Goal: Find specific page/section: Find specific page/section

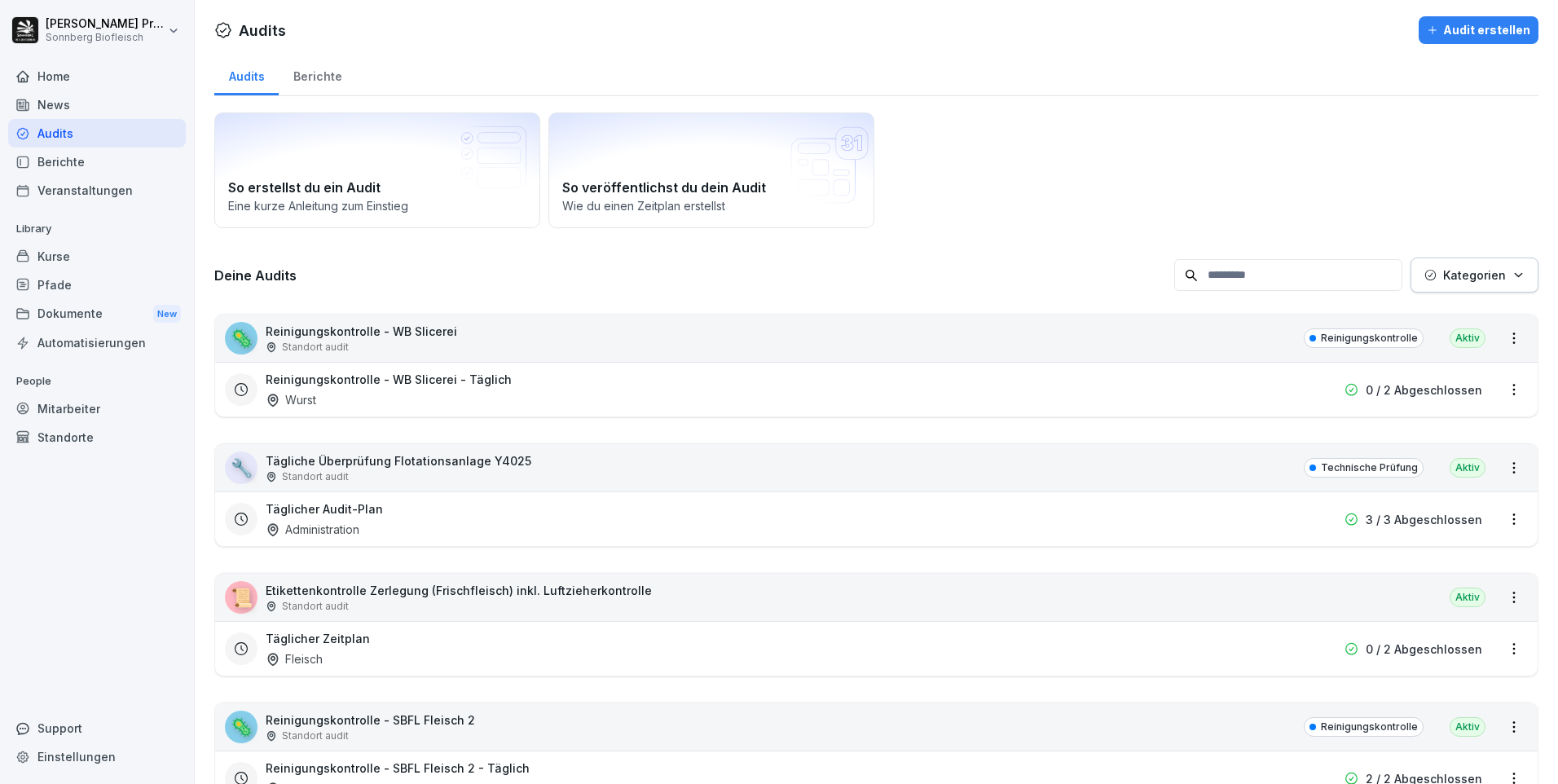
click at [97, 80] on div "Home" at bounding box center [97, 76] width 178 height 28
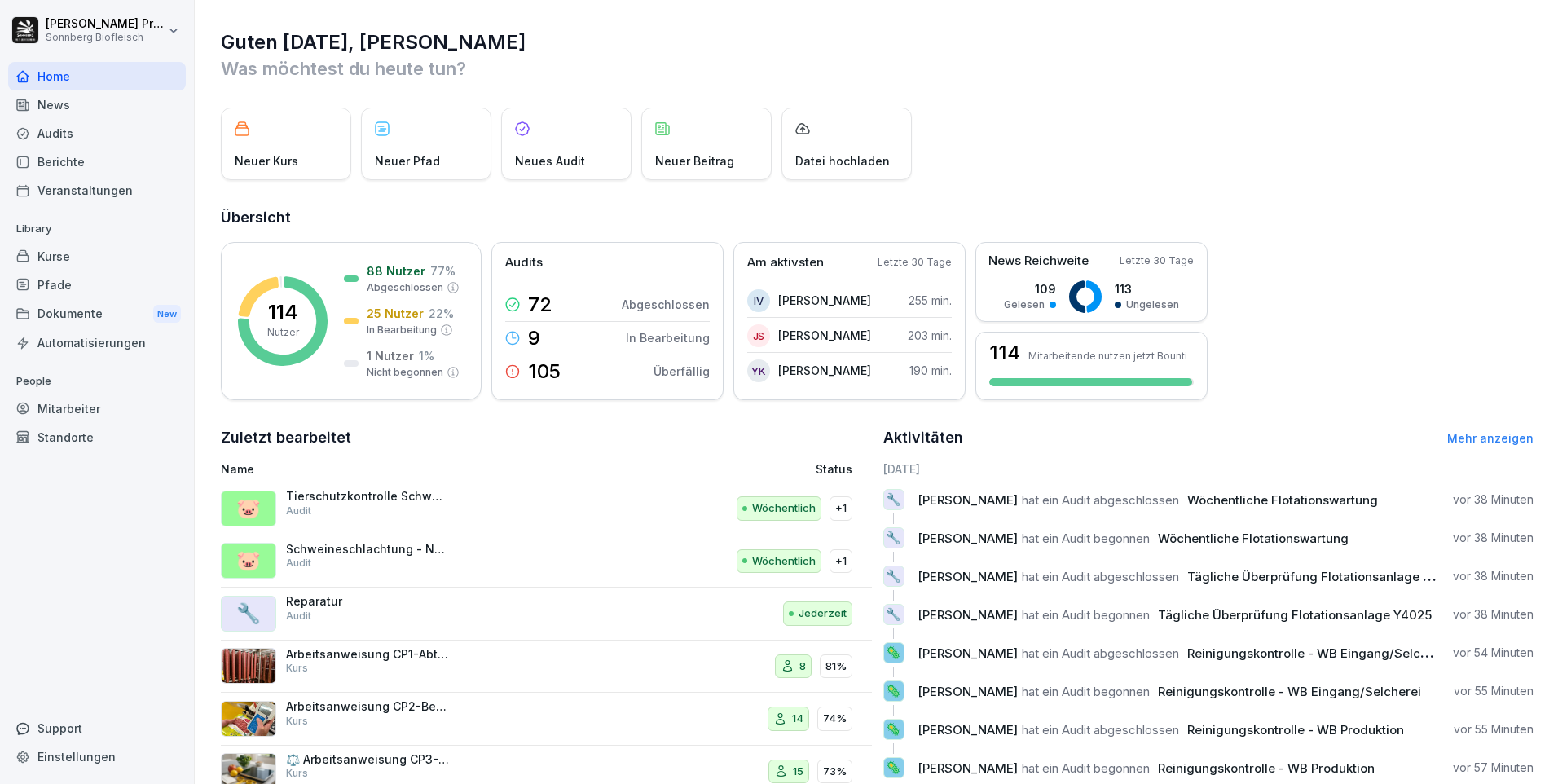
scroll to position [55, 0]
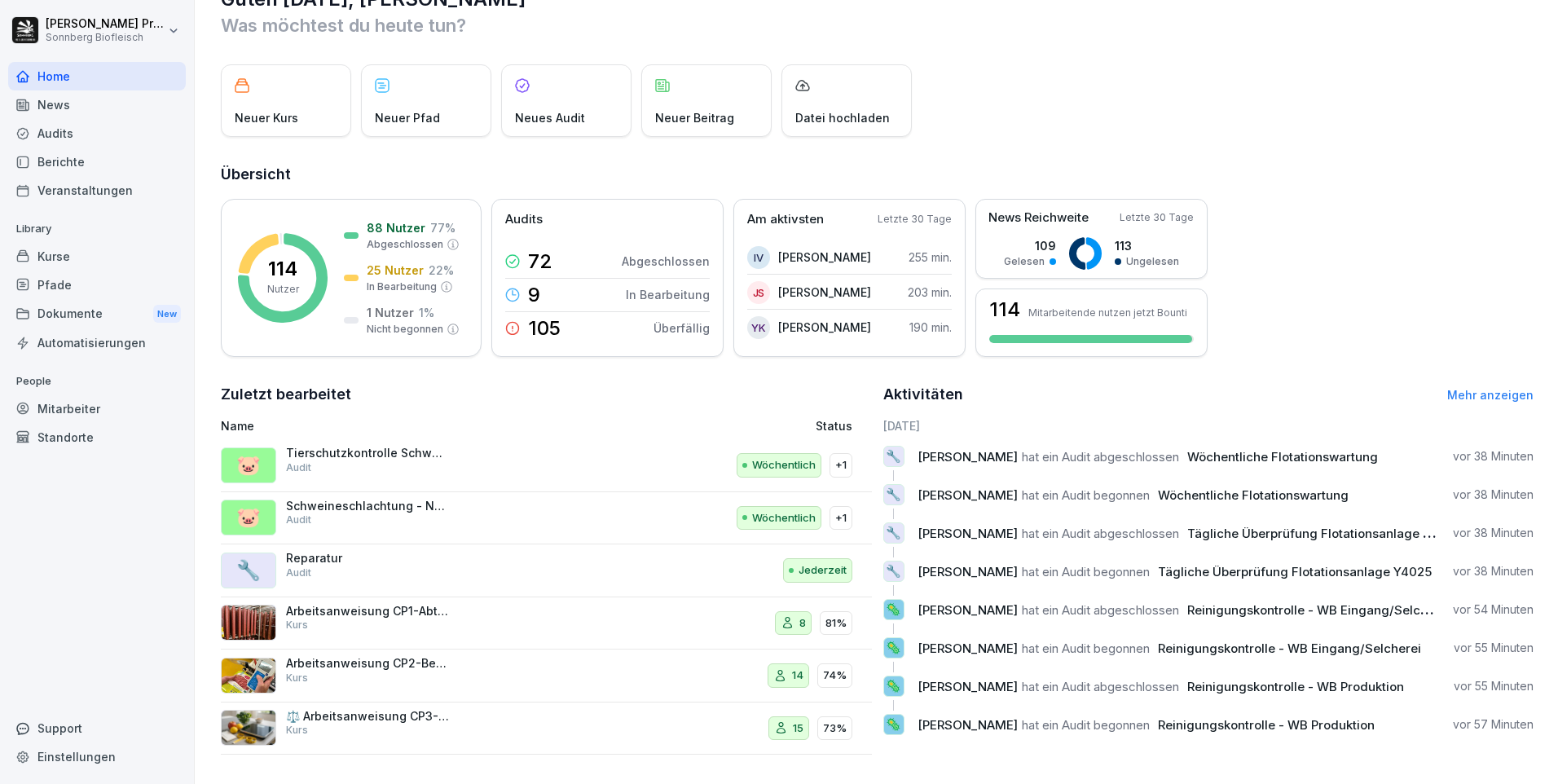
click at [1470, 388] on link "Mehr anzeigen" at bounding box center [1490, 395] width 86 height 14
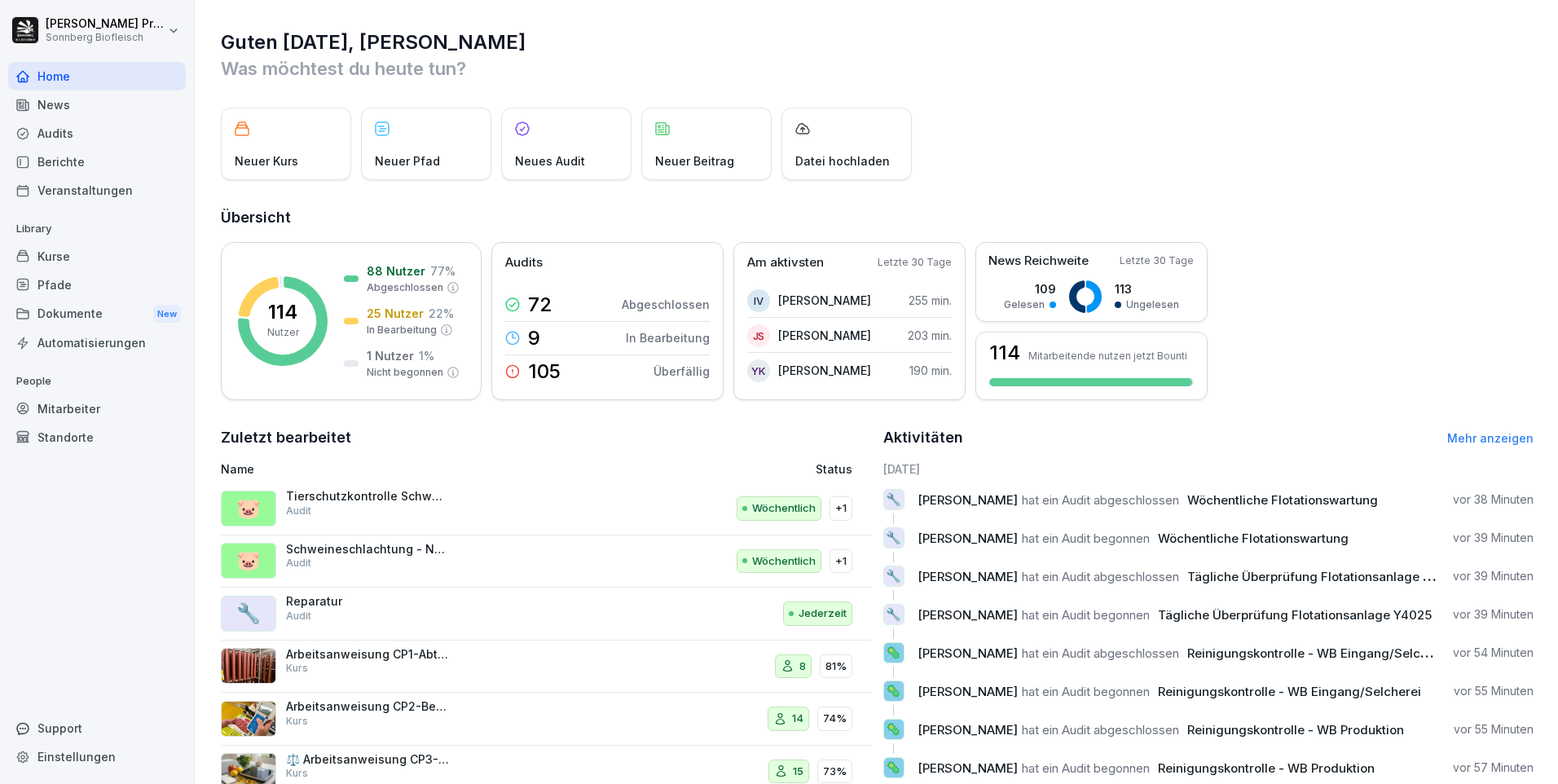
scroll to position [55, 0]
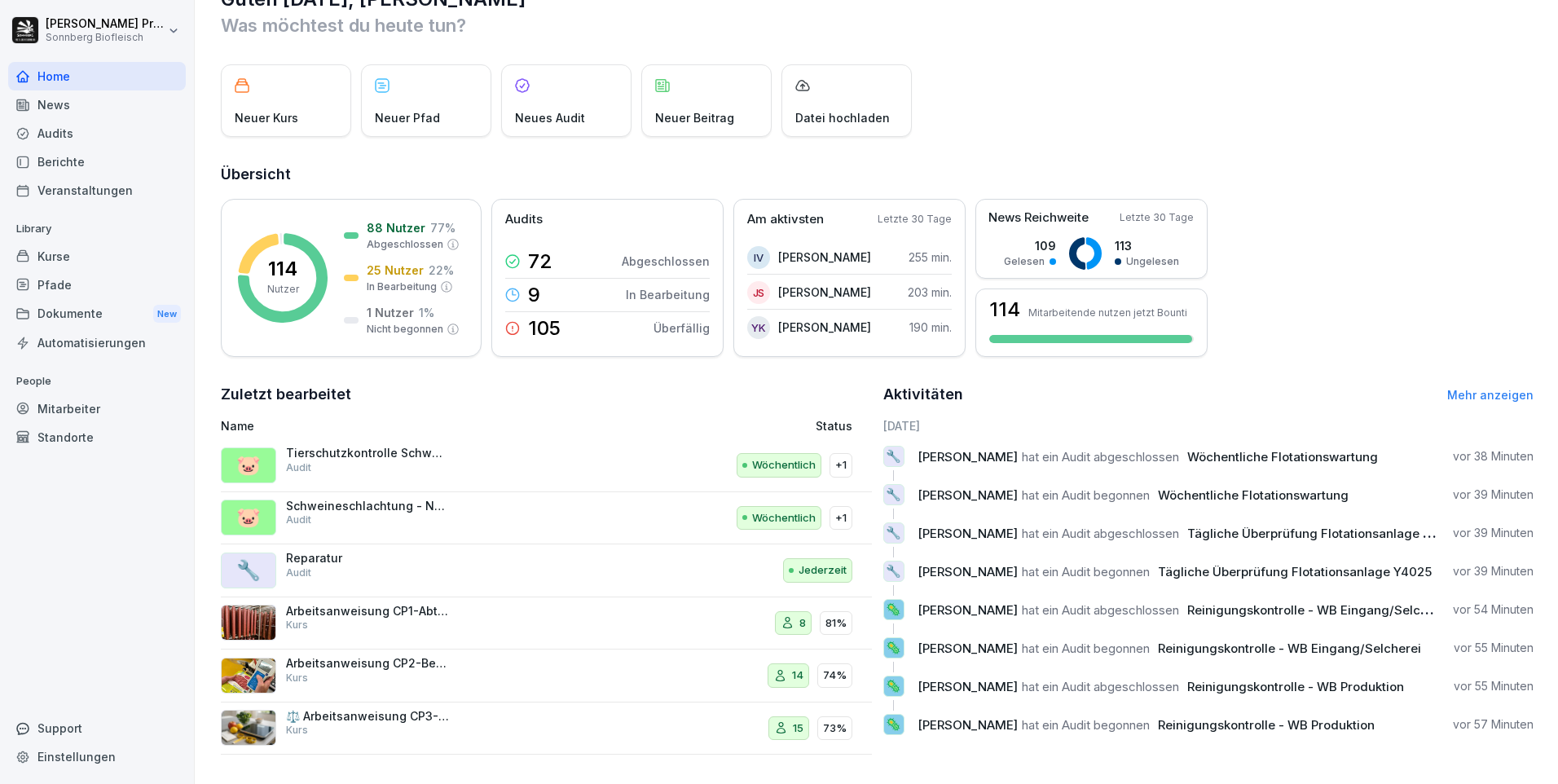
click at [1471, 388] on link "Mehr anzeigen" at bounding box center [1490, 395] width 86 height 14
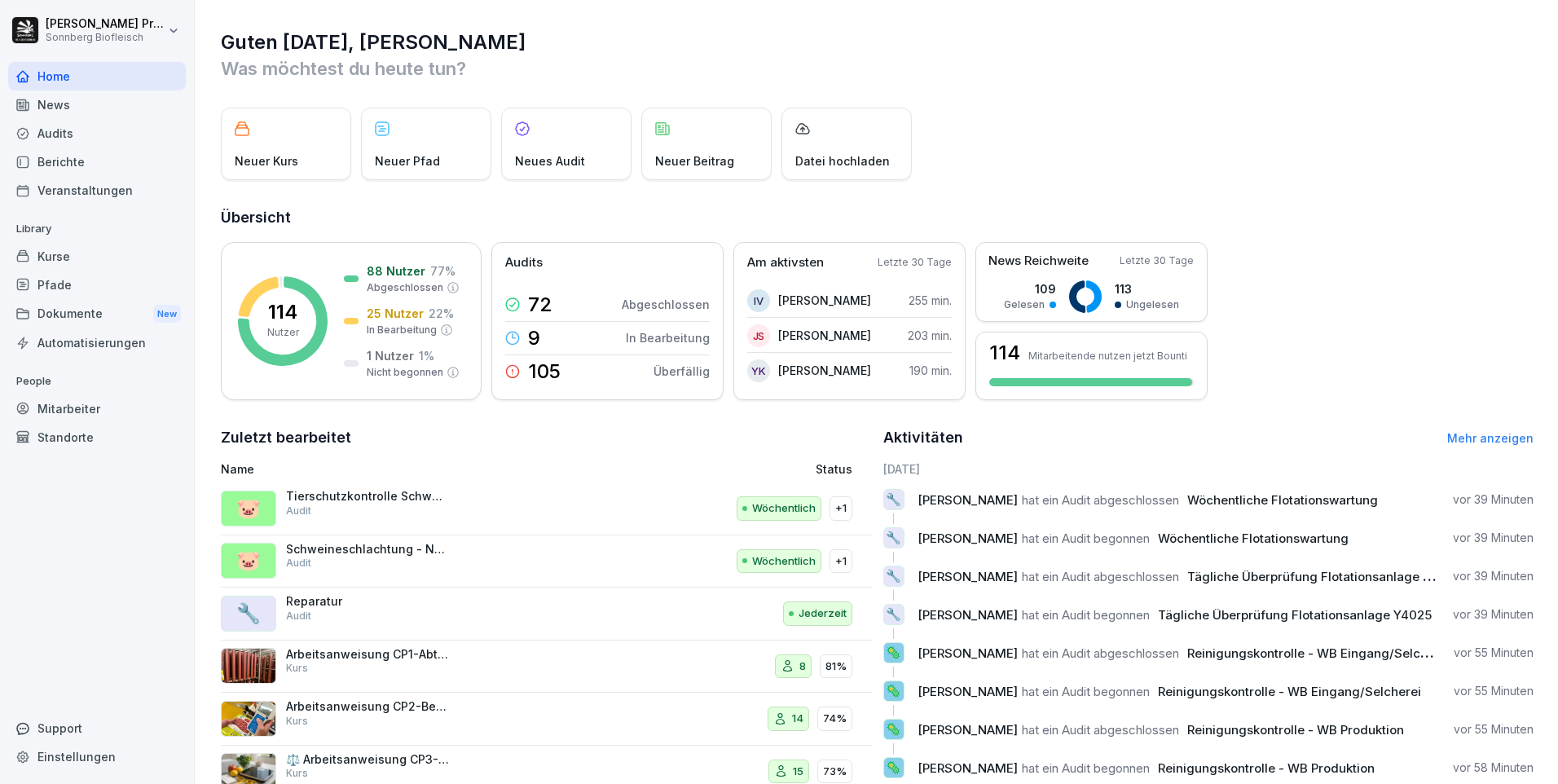
click at [92, 132] on div "Audits" at bounding box center [97, 133] width 178 height 28
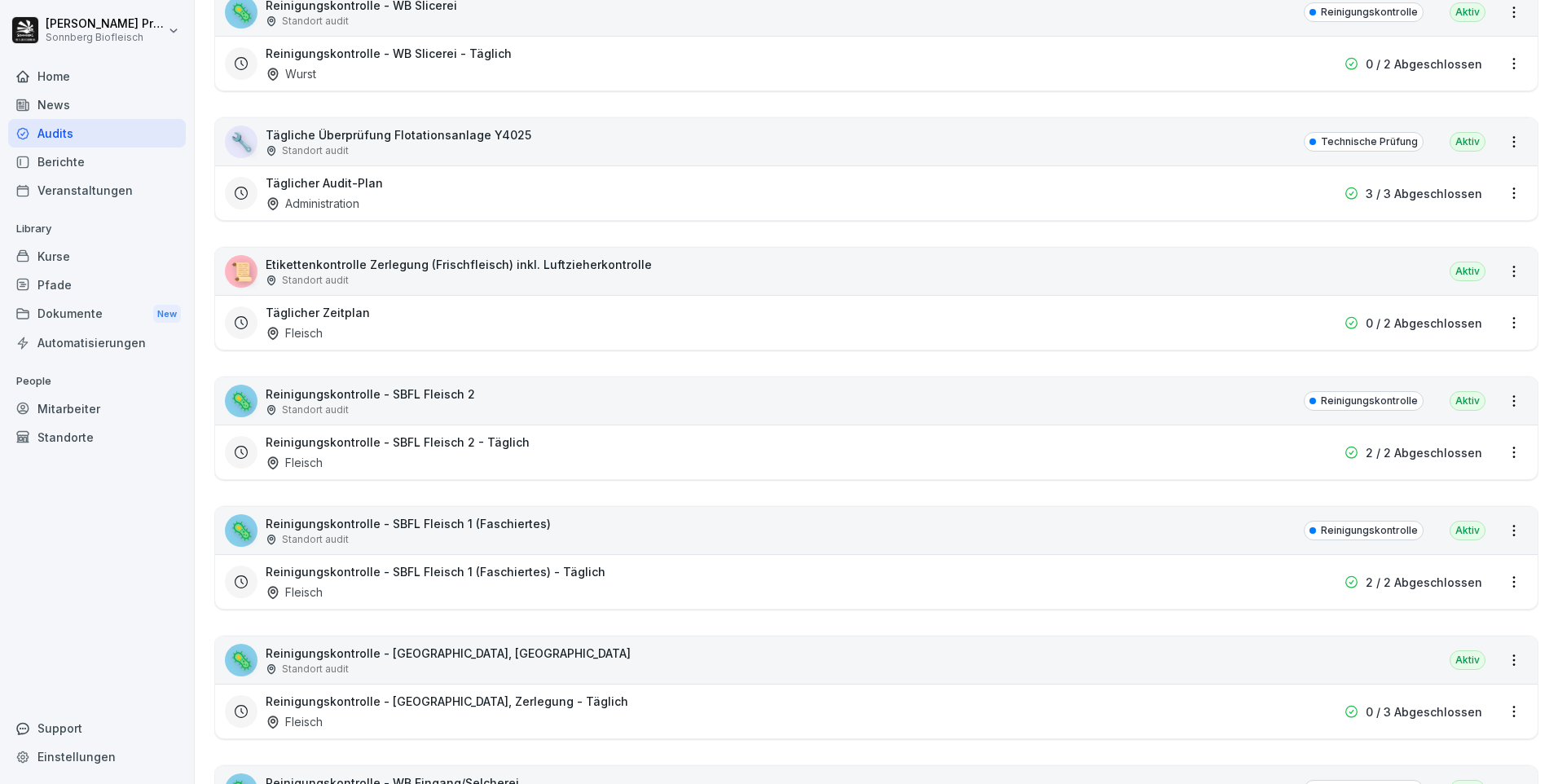
scroll to position [245, 0]
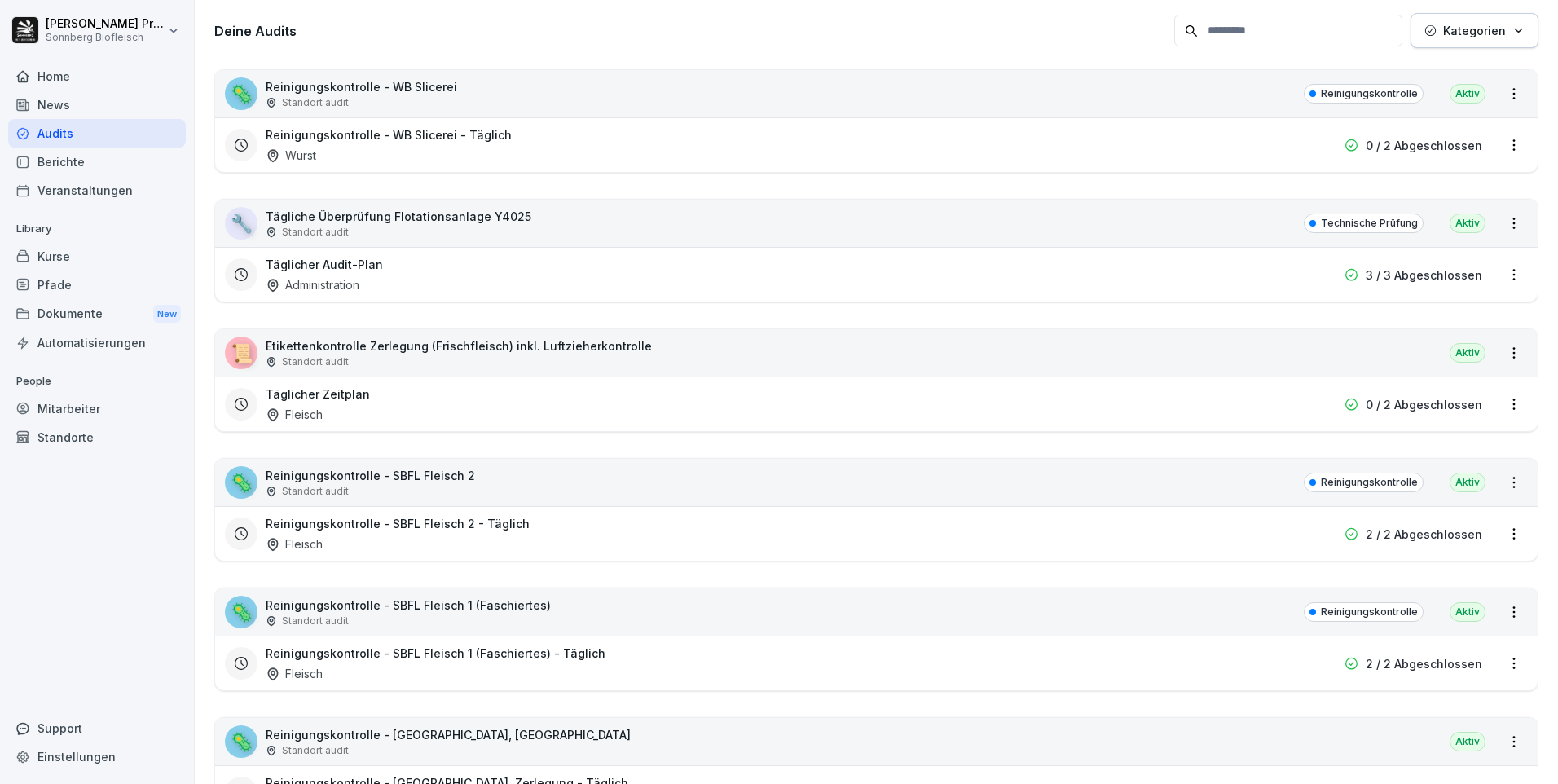
click at [296, 342] on p "Etikettenkontrolle Zerlegung (Frischfleisch) inkl. Luftzieherkontrolle" at bounding box center [458, 346] width 386 height 17
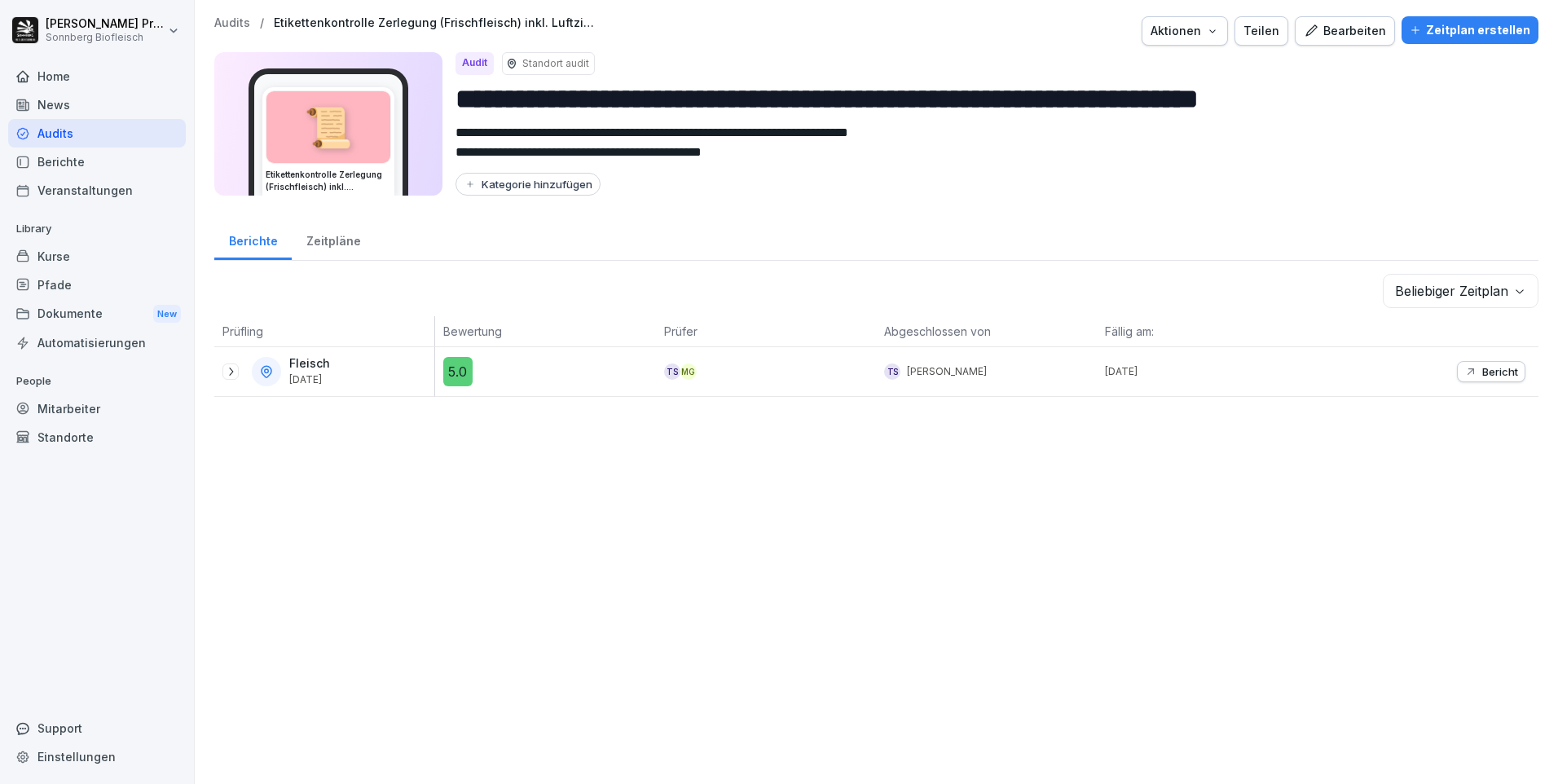
click at [226, 373] on icon at bounding box center [230, 372] width 13 height 13
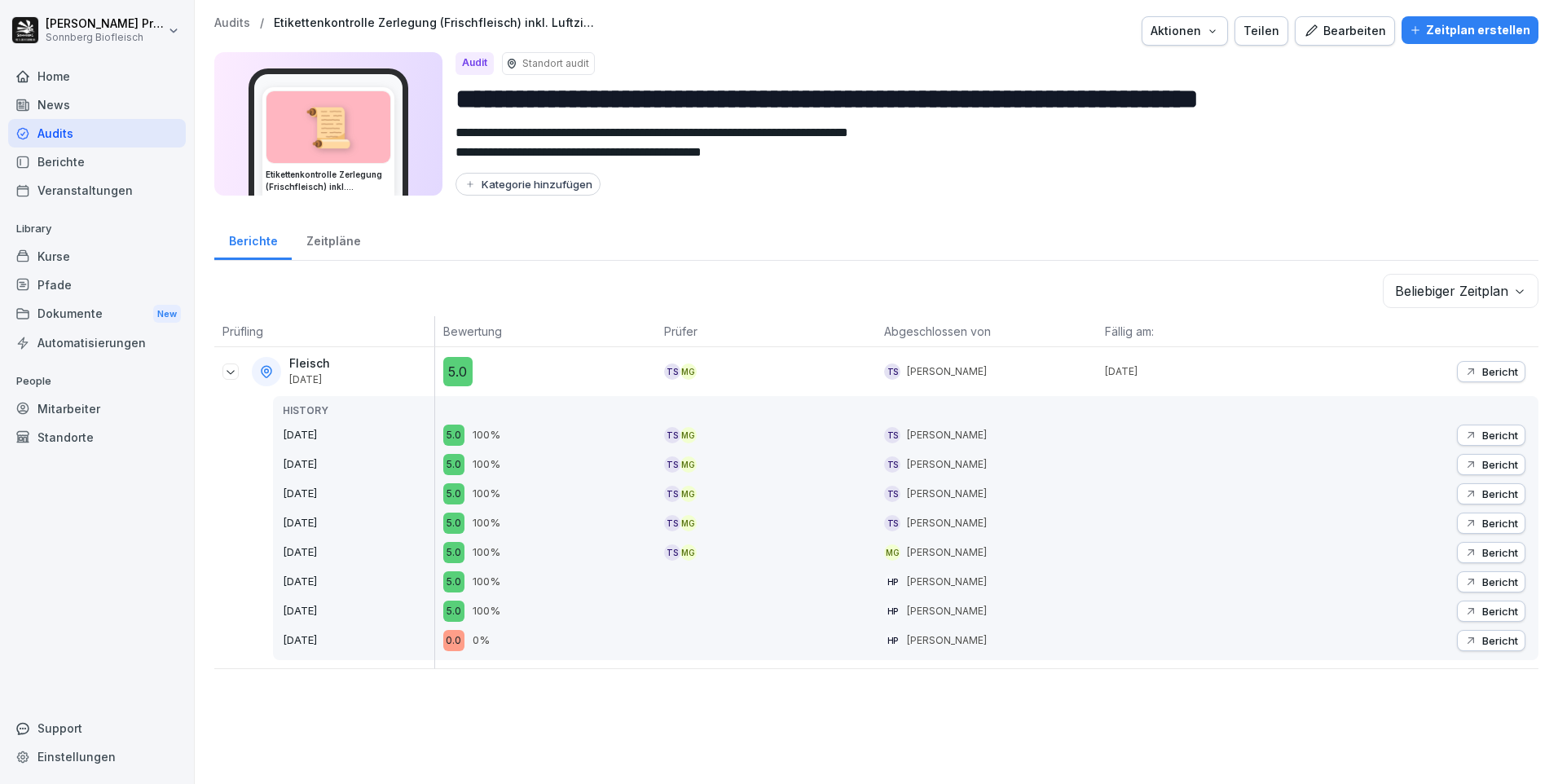
click at [1486, 375] on p "Bericht" at bounding box center [1499, 372] width 36 height 13
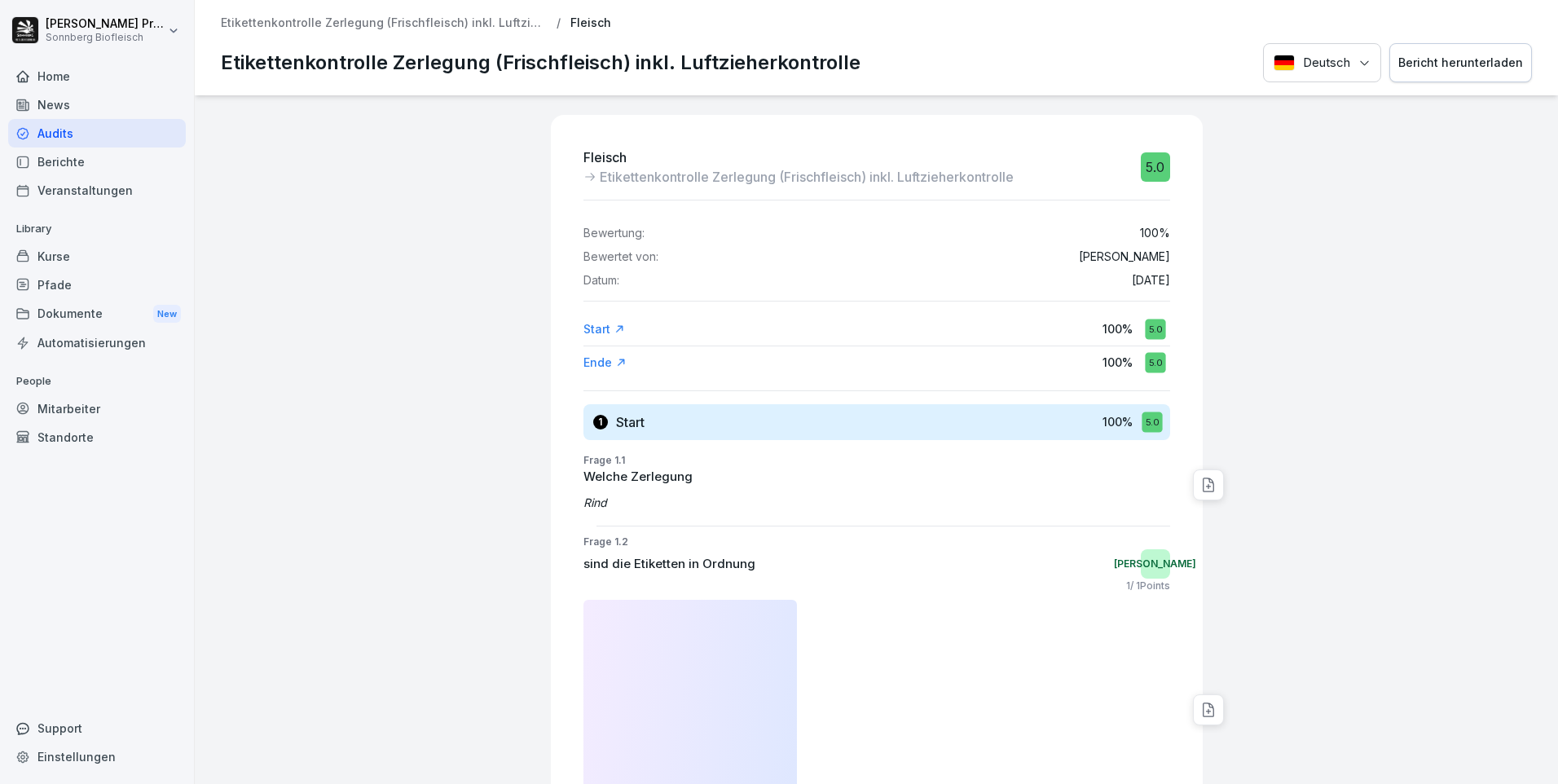
click at [100, 134] on div "Audits" at bounding box center [97, 133] width 178 height 28
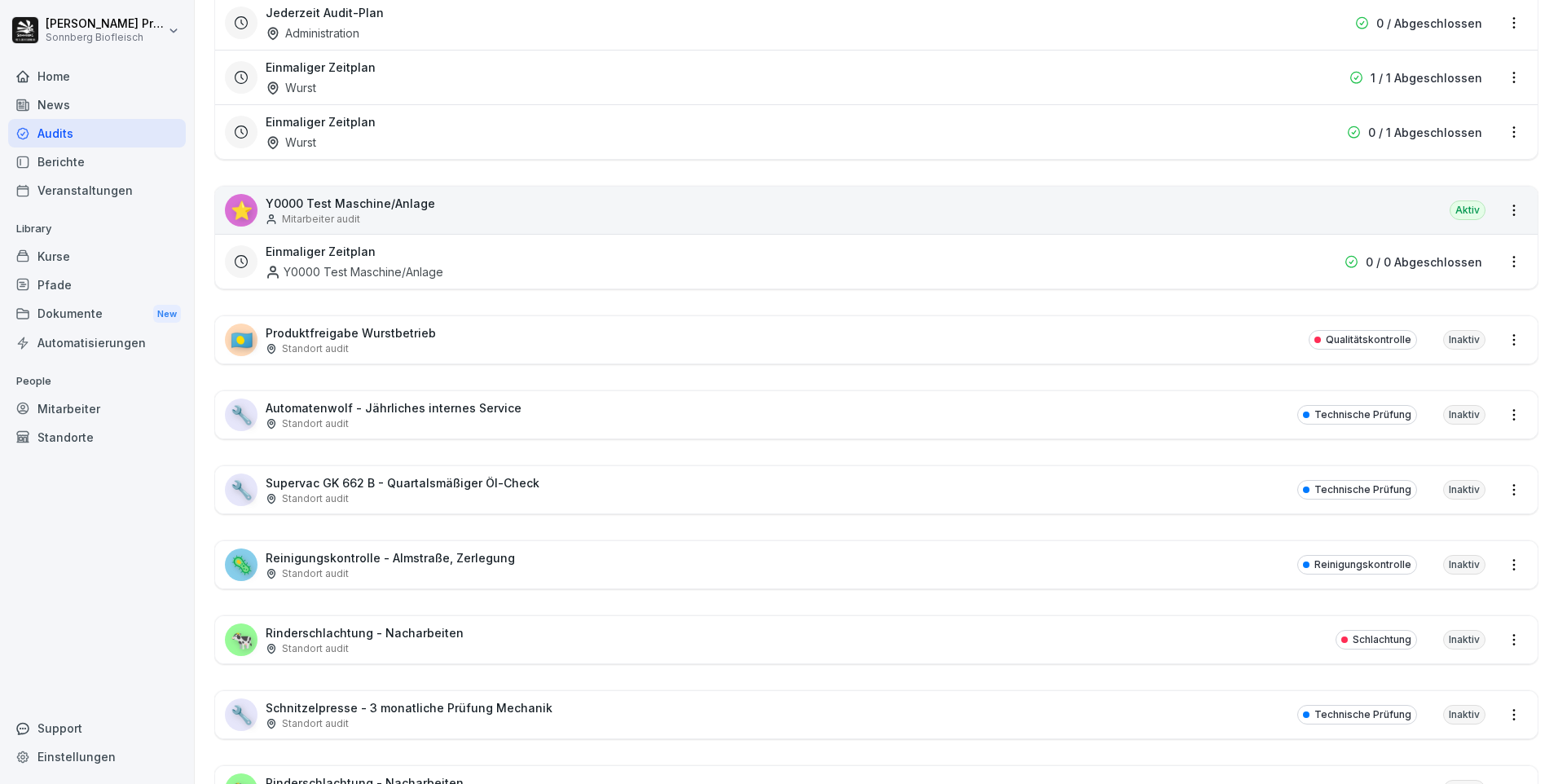
scroll to position [10040, 0]
